Goal: Information Seeking & Learning: Find specific page/section

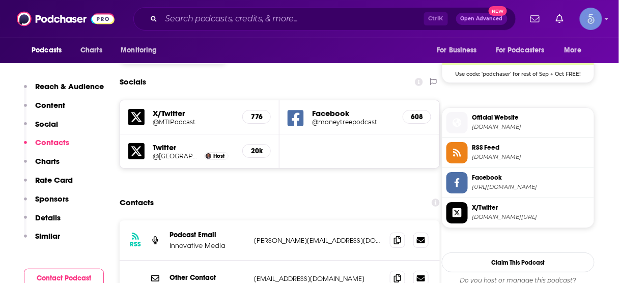
scroll to position [850, 0]
click at [316, 12] on input "Search podcasts, credits, & more..." at bounding box center [292, 19] width 263 height 16
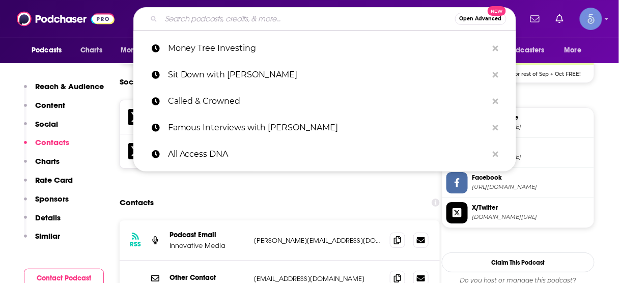
click at [314, 17] on input "Search podcasts, credits, & more..." at bounding box center [308, 19] width 294 height 16
paste input "Smart Manufacturing Mindset"
type input "Smart Manufacturing Mindset"
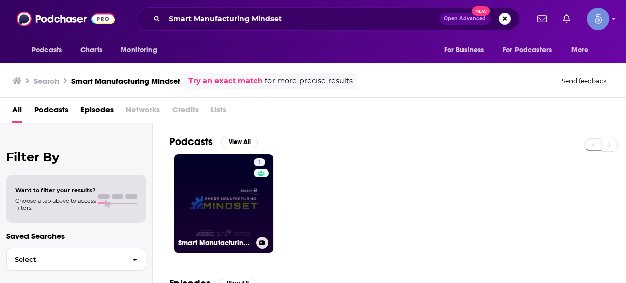
click at [230, 193] on link "1 Smart Manufacturing Mindset™" at bounding box center [223, 203] width 99 height 99
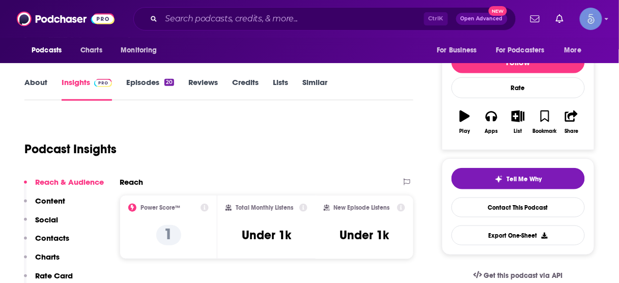
scroll to position [122, 0]
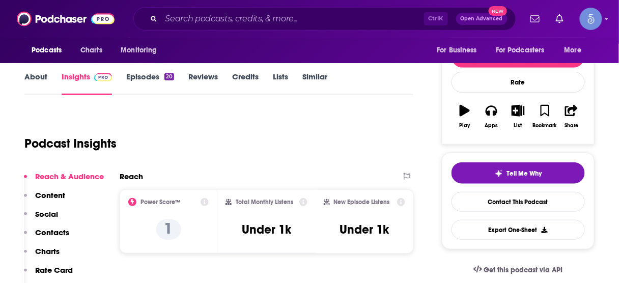
click at [52, 228] on p "Contacts" at bounding box center [52, 233] width 34 height 10
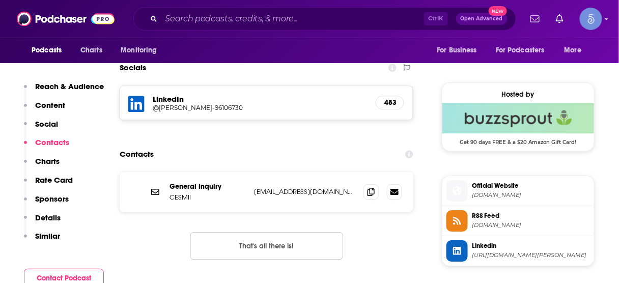
scroll to position [702, 0]
